Goal: Check status

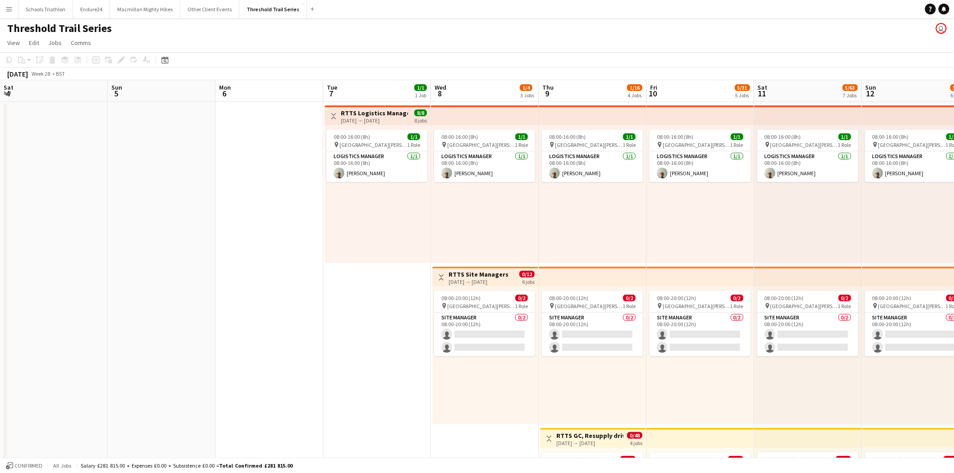
scroll to position [0, 311]
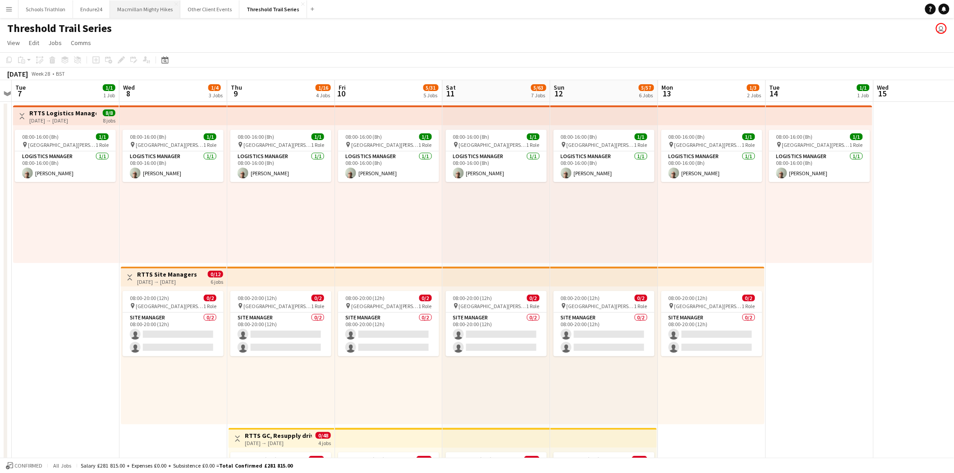
click at [155, 14] on button "Macmillan Mighty Hikes Close" at bounding box center [145, 9] width 70 height 18
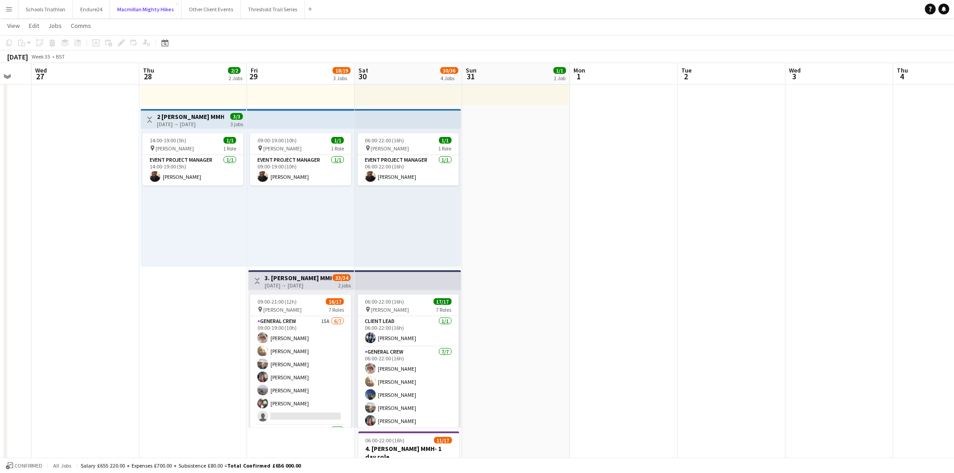
scroll to position [156, 0]
click at [11, 10] on app-icon "Menu" at bounding box center [8, 8] width 7 height 7
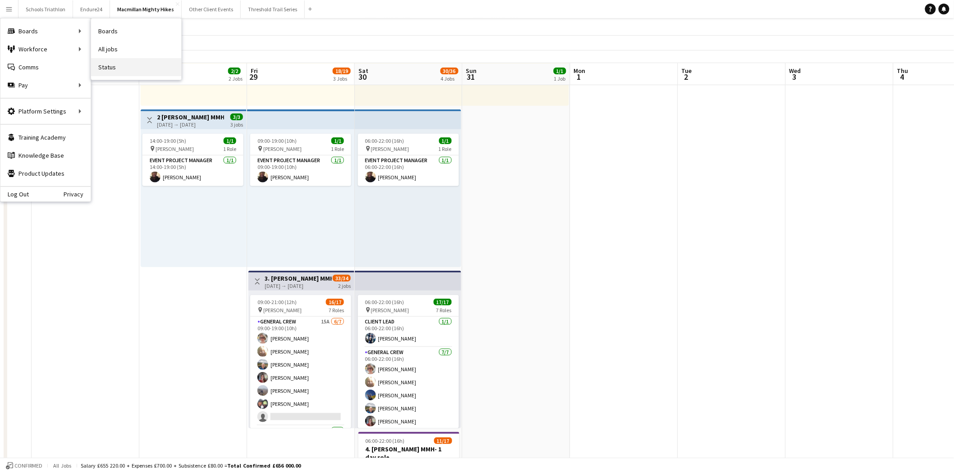
click at [136, 63] on link "Status" at bounding box center [136, 67] width 90 height 18
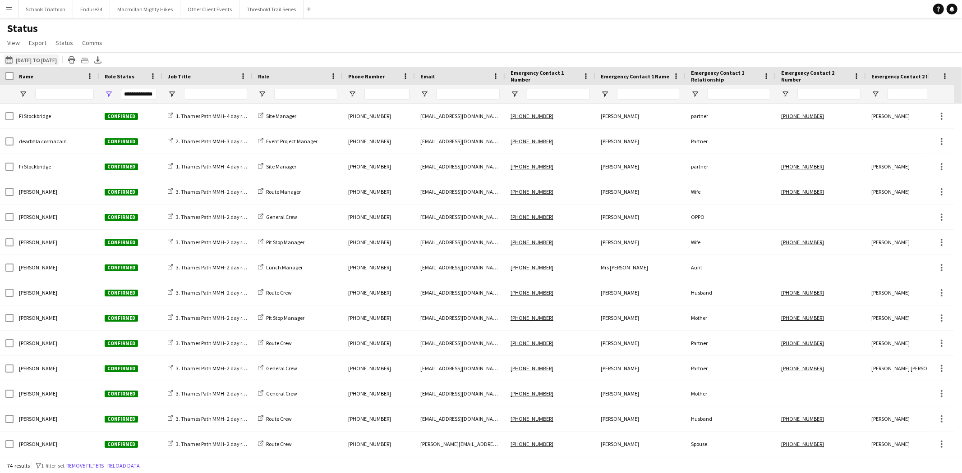
click at [24, 61] on button "[DATE] to [DATE] [DATE] to [DATE]" at bounding box center [31, 60] width 55 height 11
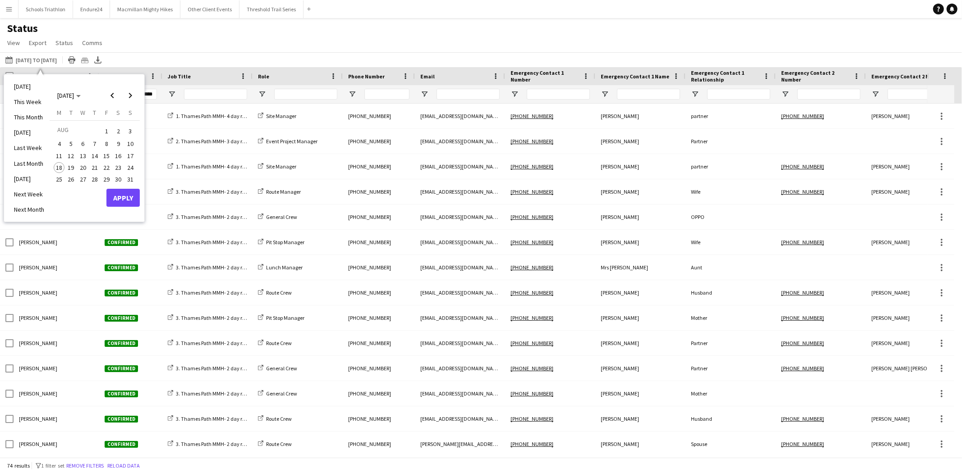
click at [82, 178] on span "27" at bounding box center [83, 179] width 11 height 11
click at [133, 177] on span "31" at bounding box center [130, 179] width 11 height 11
click at [129, 197] on button "Apply" at bounding box center [122, 198] width 33 height 18
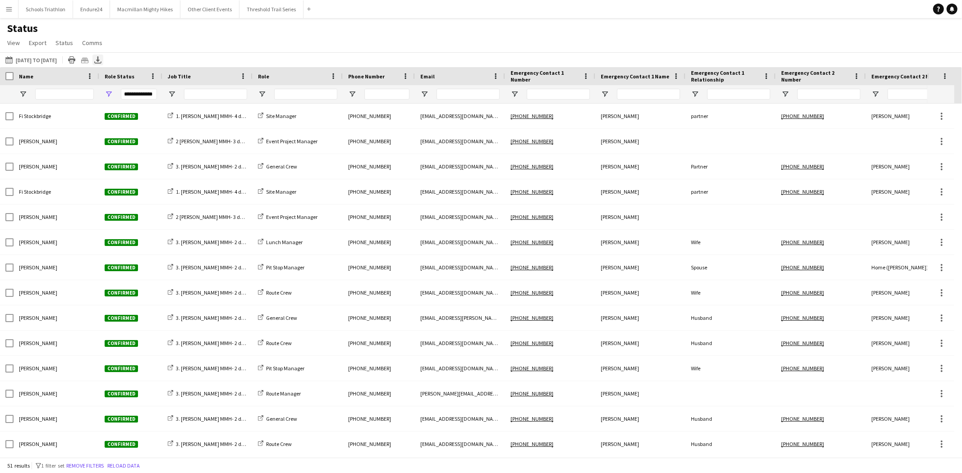
click at [101, 61] on icon "Export XLSX" at bounding box center [97, 59] width 7 height 7
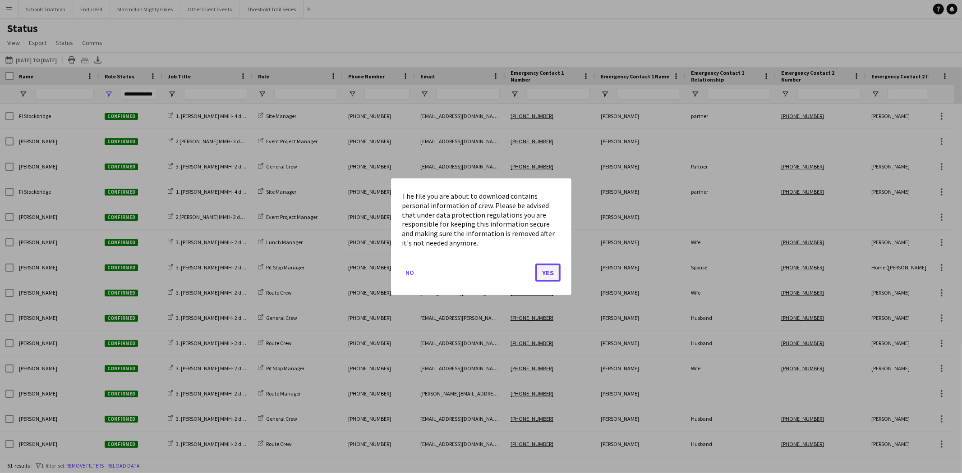
click at [545, 270] on button "Yes" at bounding box center [547, 272] width 25 height 18
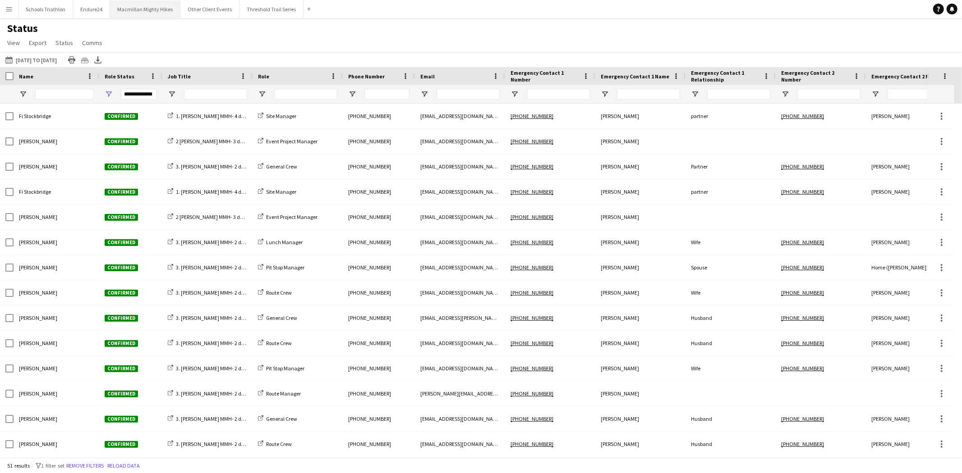
click at [160, 11] on button "Macmillan Mighty Hikes Close" at bounding box center [145, 9] width 70 height 18
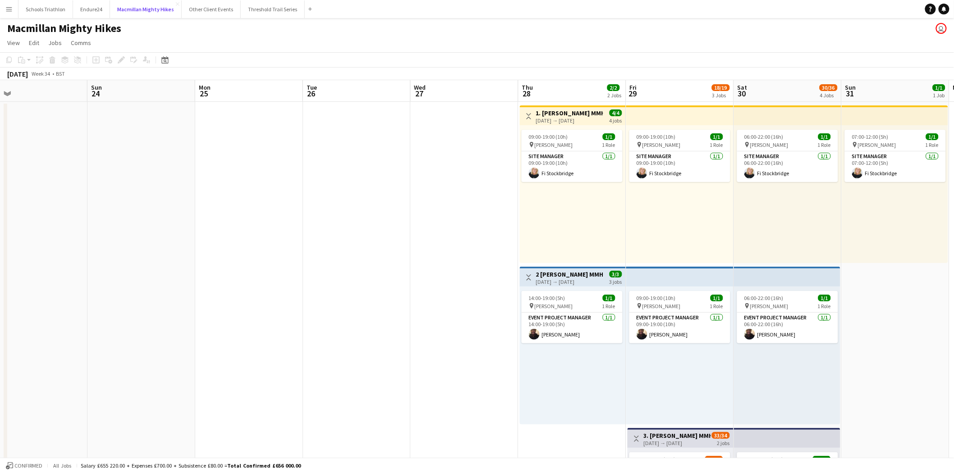
scroll to position [0, 326]
